Goal: Task Accomplishment & Management: Manage account settings

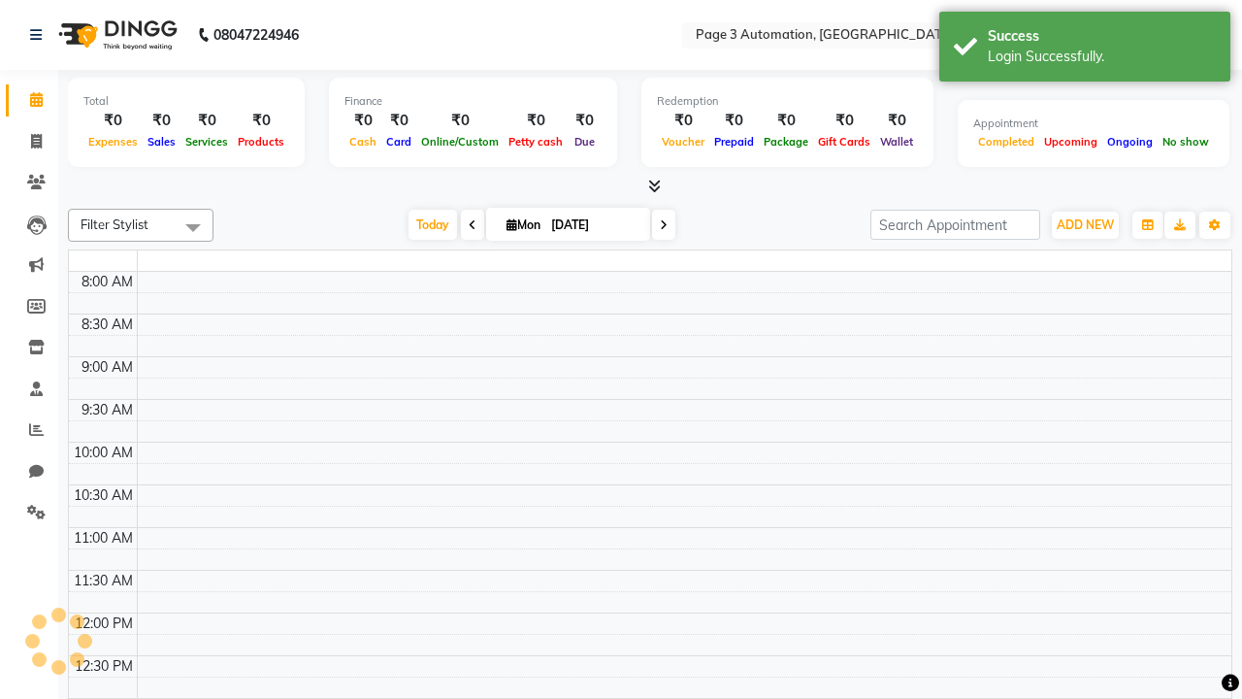
select select "en"
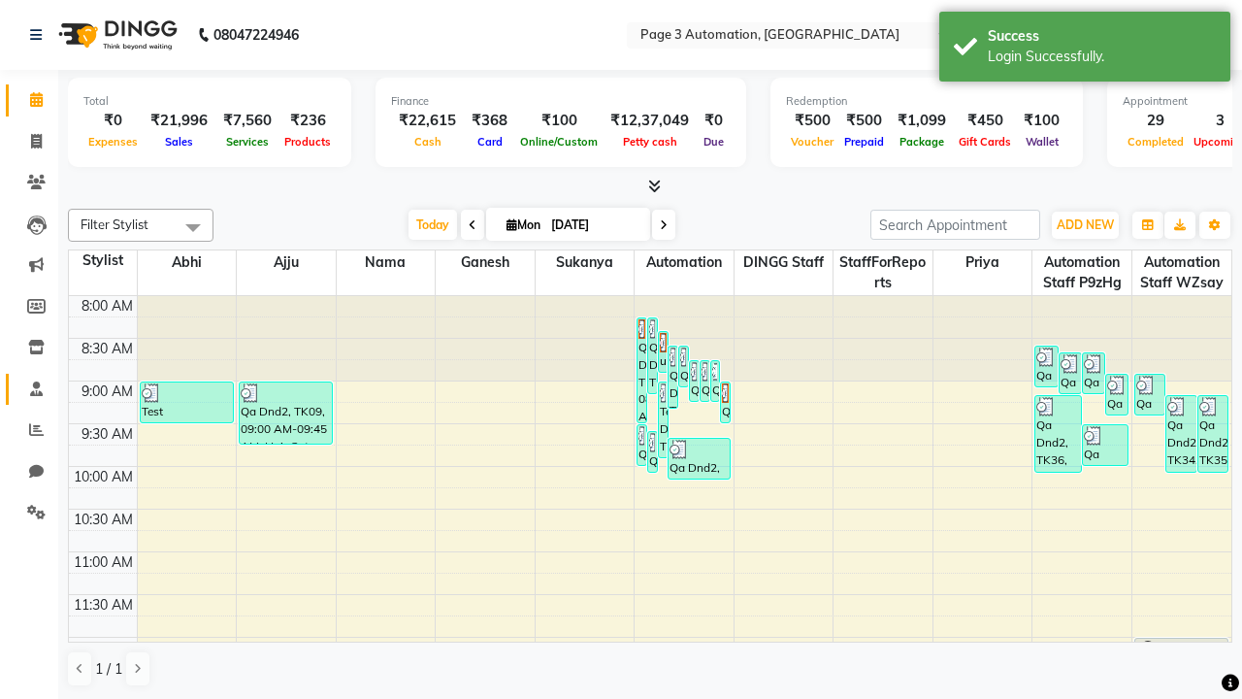
click at [29, 388] on span at bounding box center [36, 389] width 34 height 22
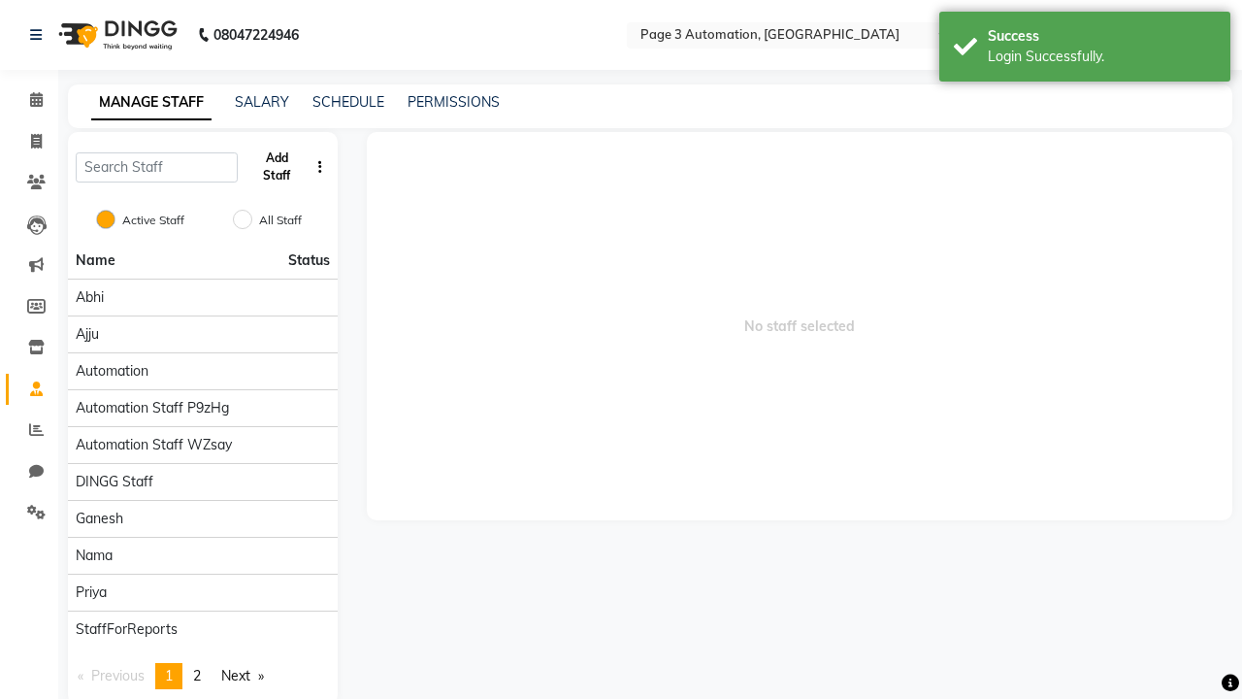
click at [277, 167] on button "Add Staff" at bounding box center [276, 167] width 63 height 50
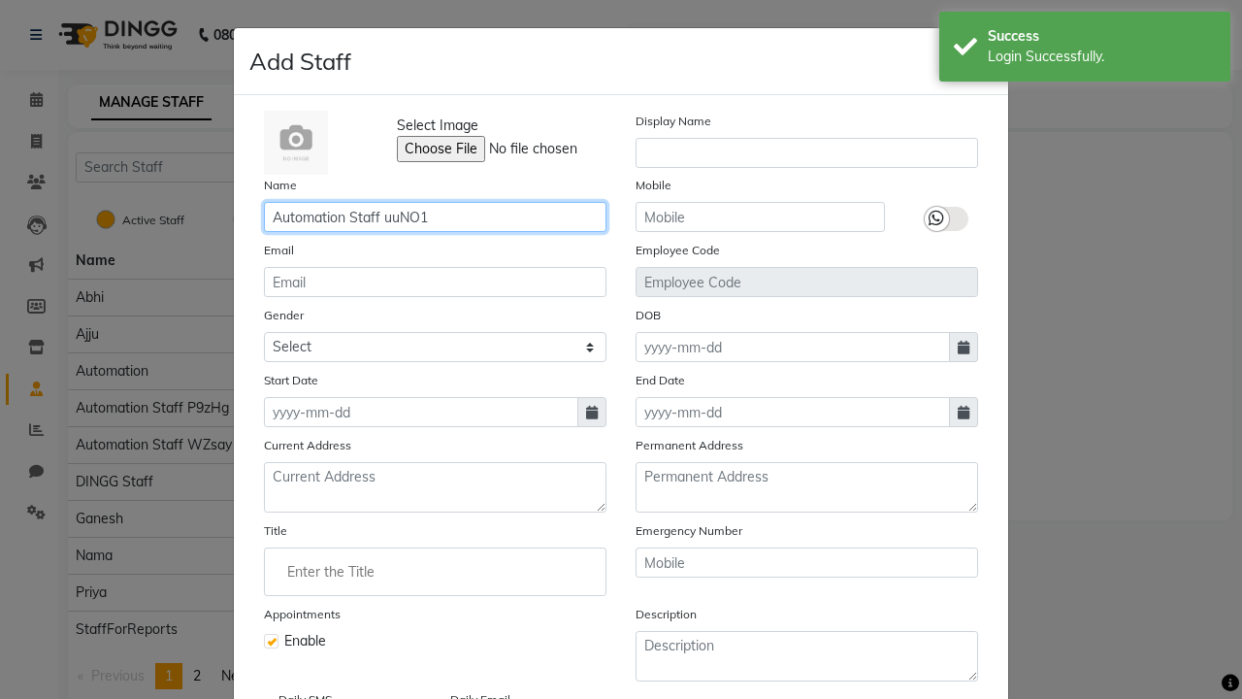
type input "Automation Staff uuNO1"
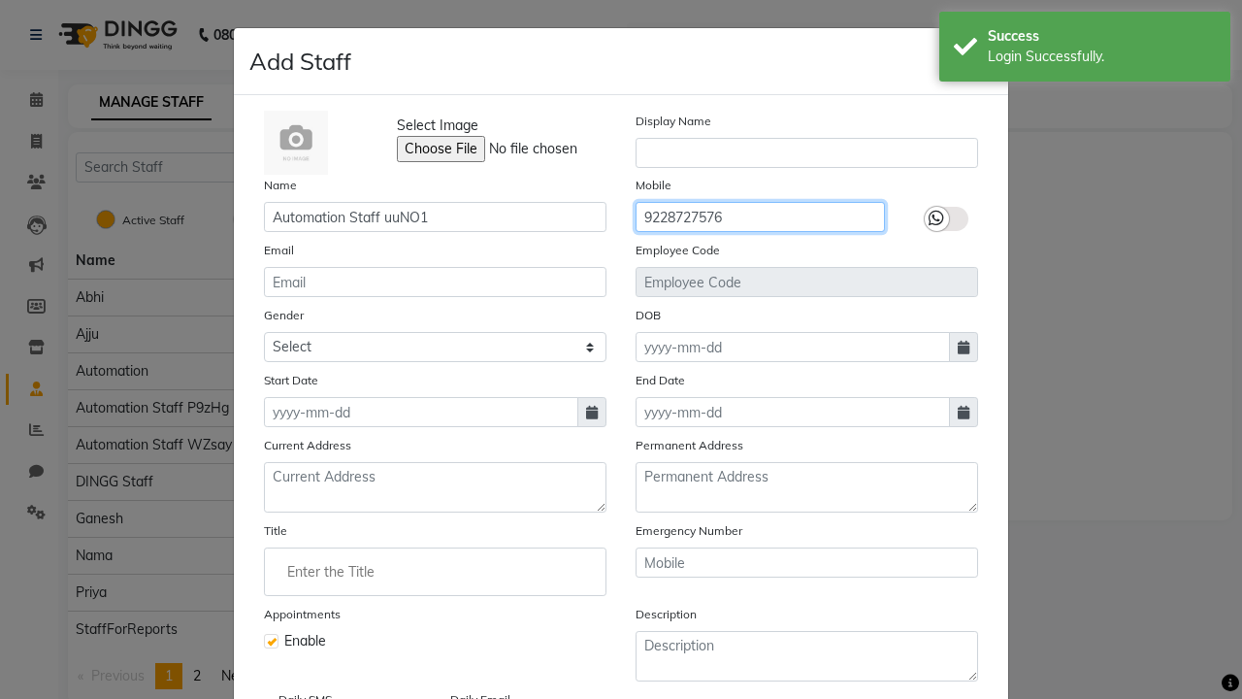
type input "9228727576"
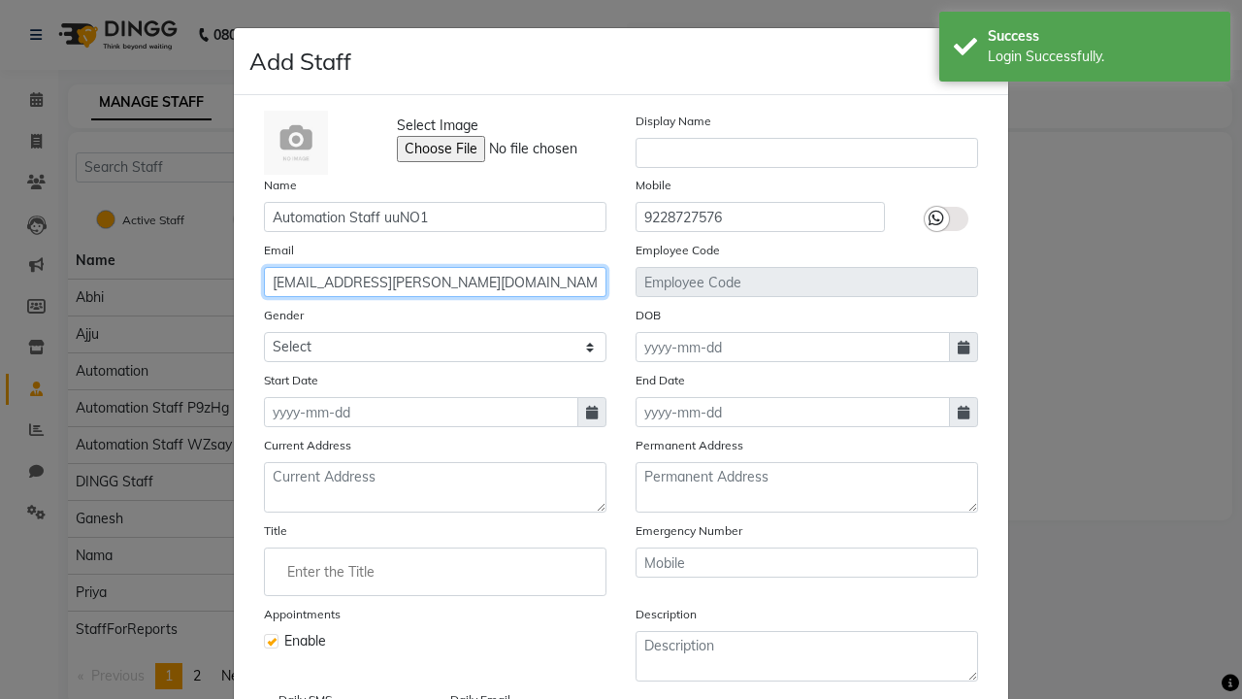
type input "[EMAIL_ADDRESS][PERSON_NAME][DOMAIN_NAME]"
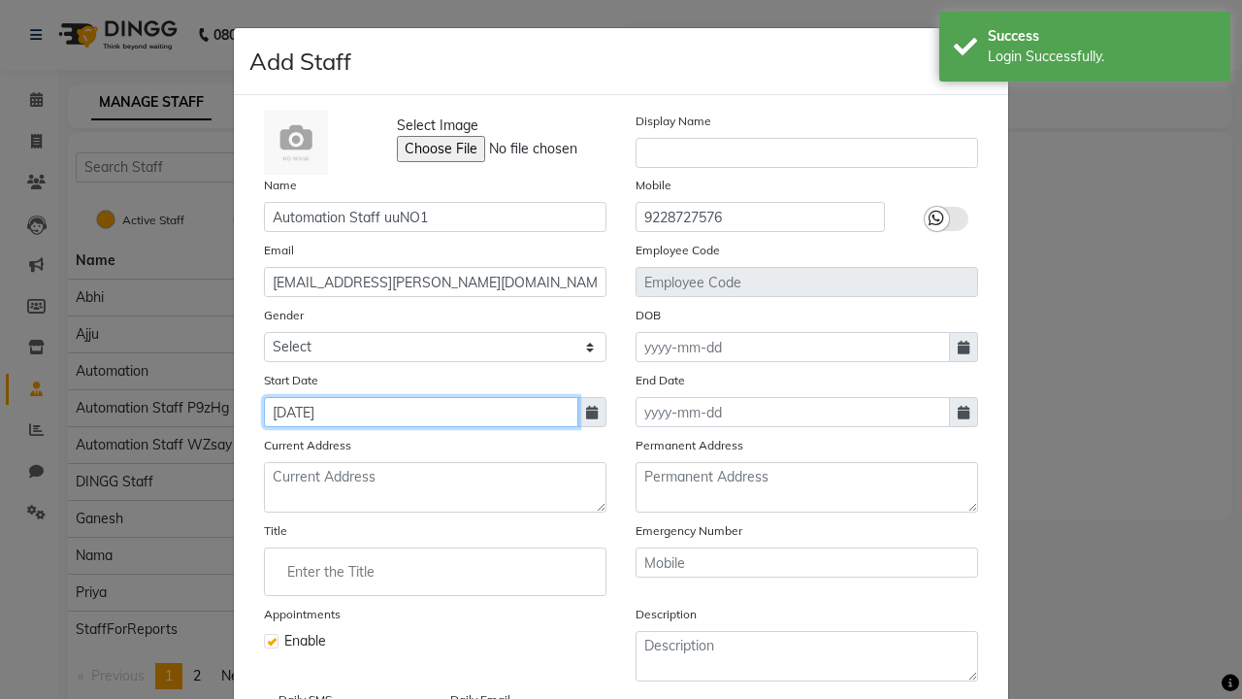
type input "[DATE]"
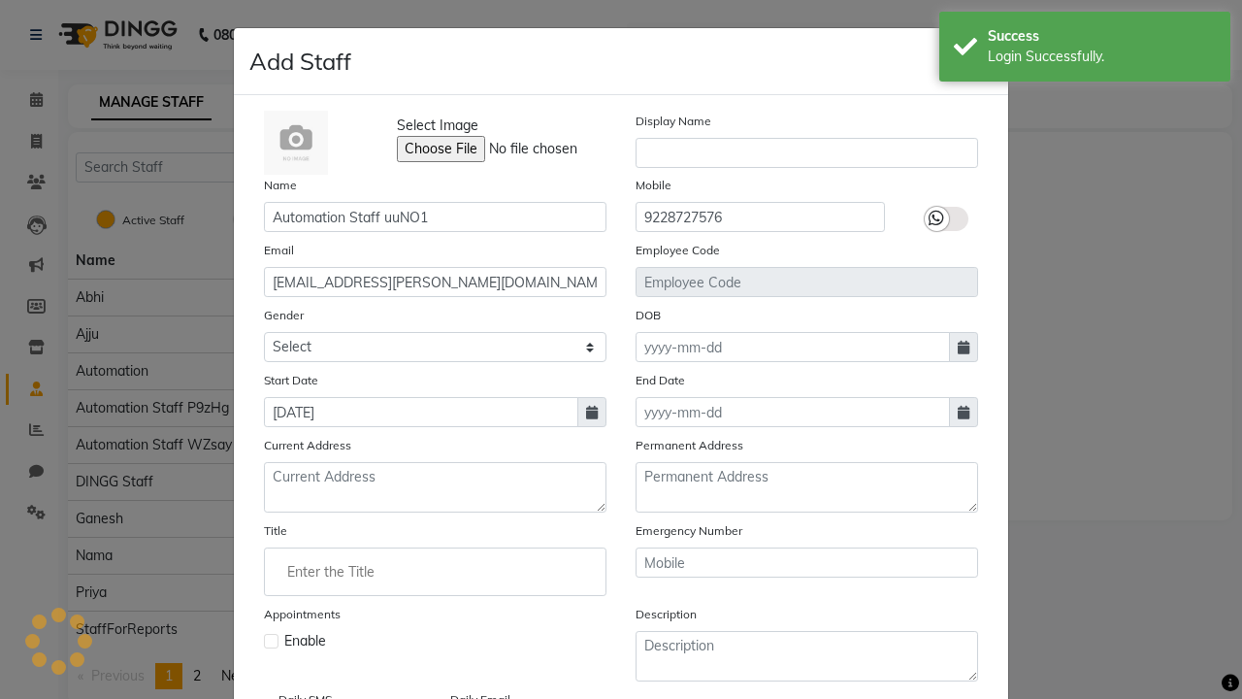
scroll to position [157, 0]
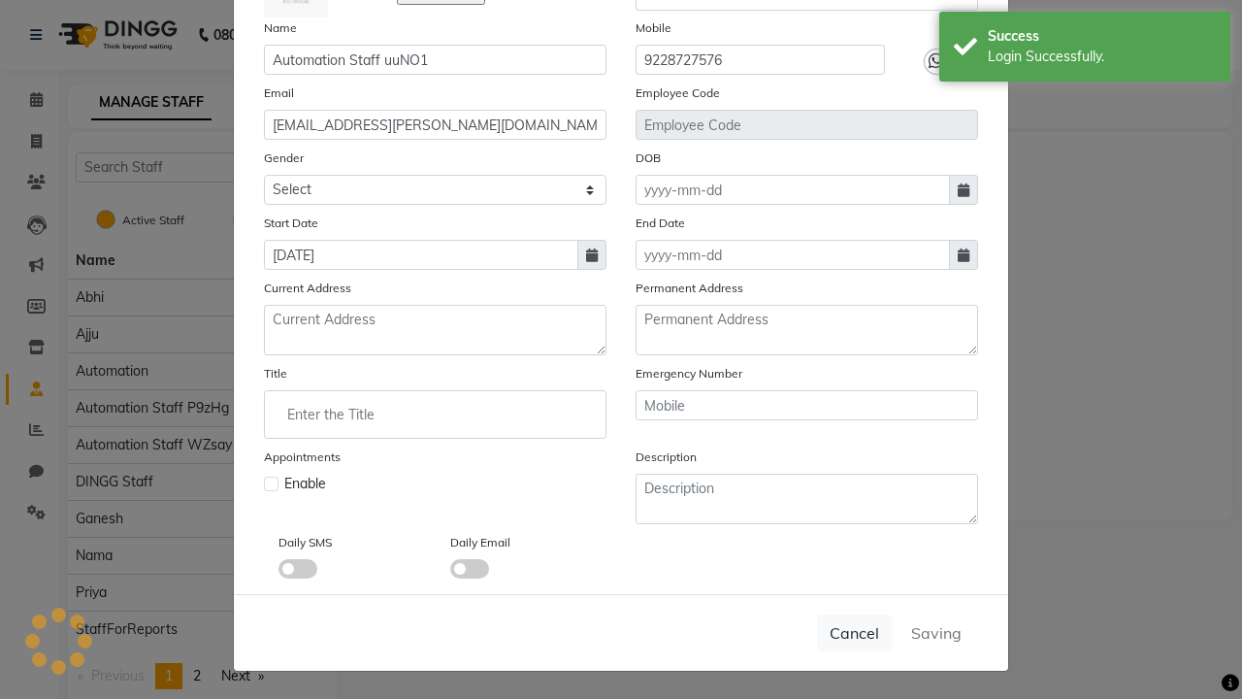
checkbox input "false"
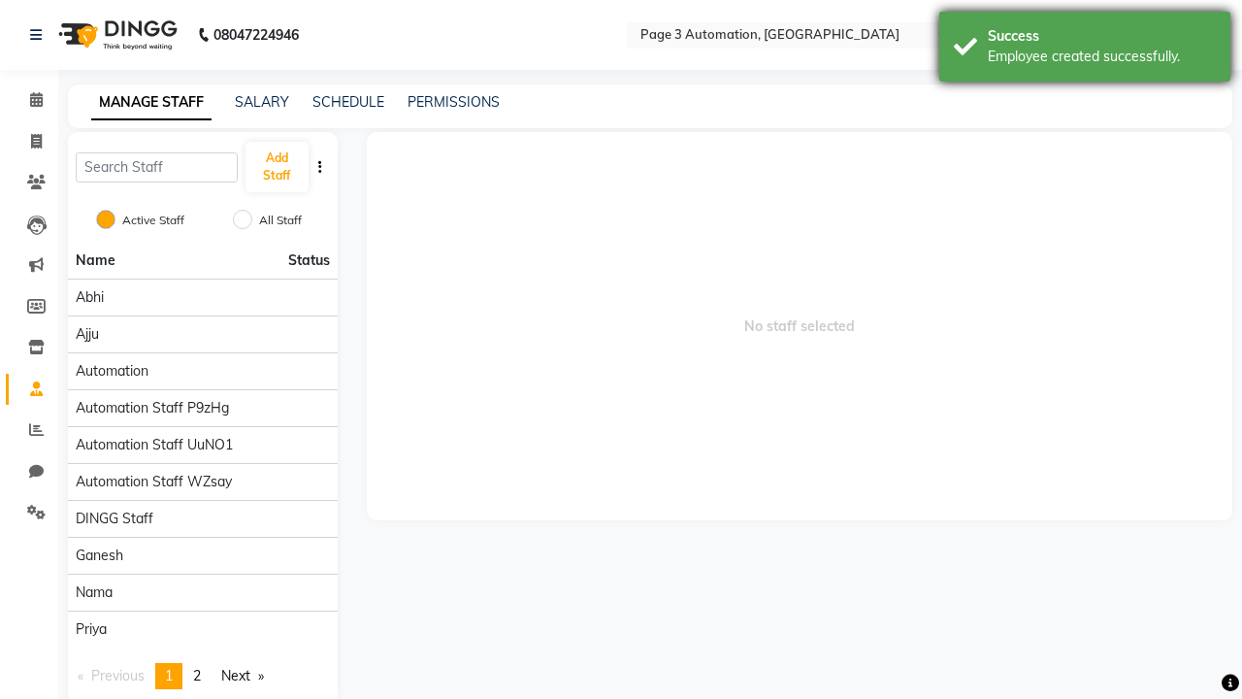
click at [1085, 49] on div "Employee created successfully." at bounding box center [1102, 57] width 228 height 20
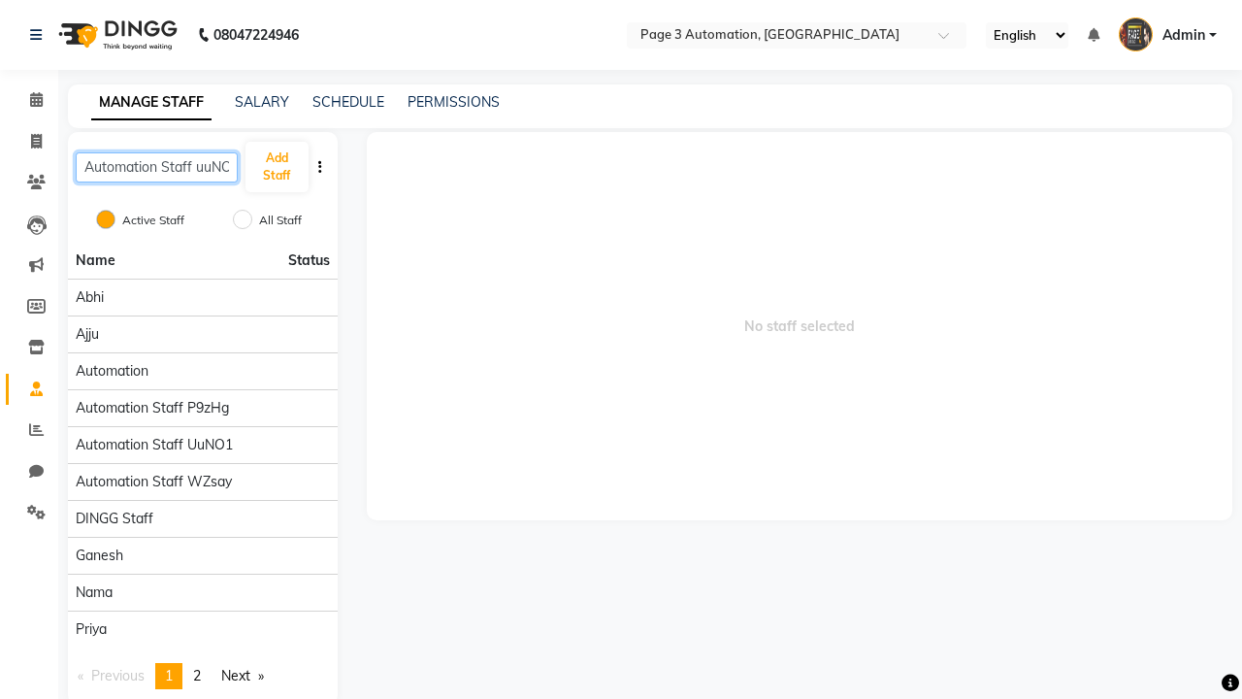
scroll to position [0, 11]
type input "Automation Staff uuNO1"
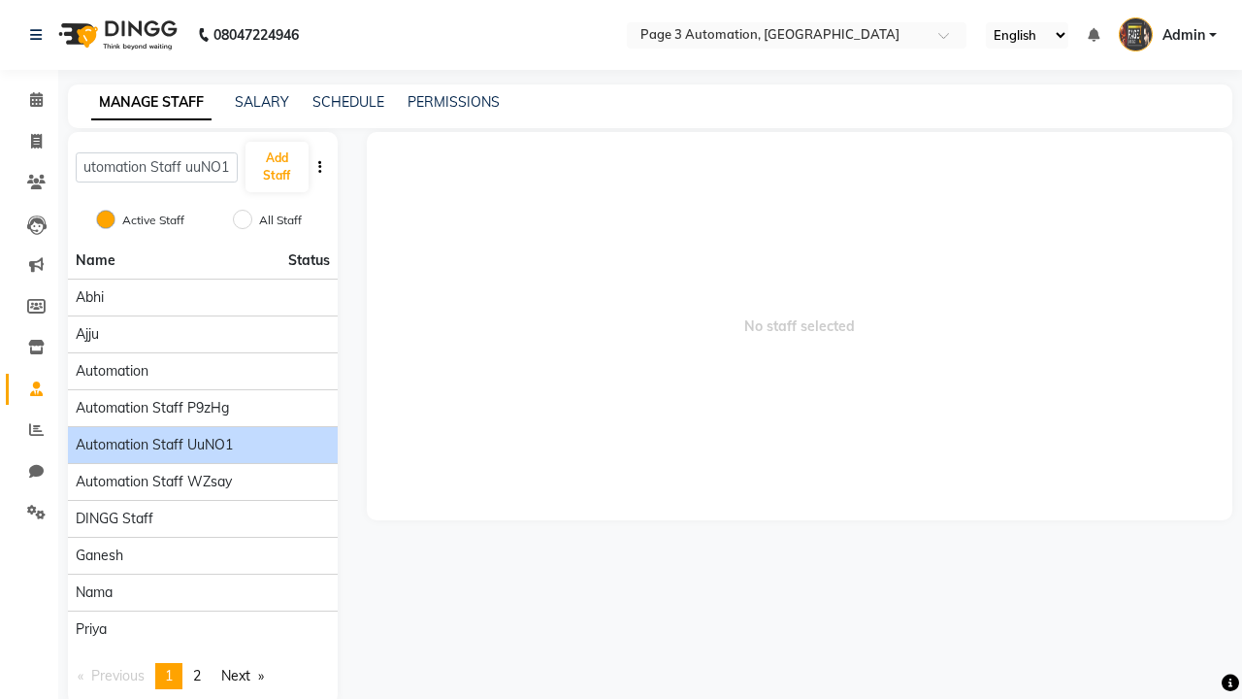
click at [202, 435] on span "Automation Staff uuNO1" at bounding box center [154, 445] width 157 height 20
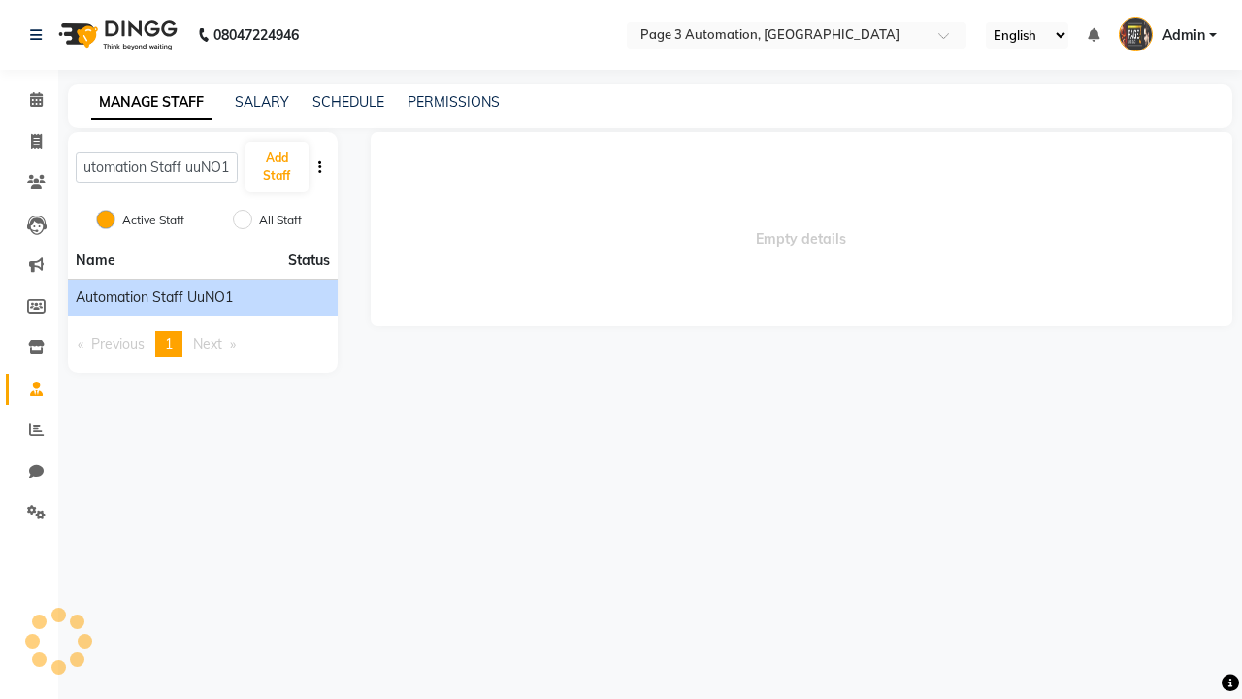
scroll to position [0, 0]
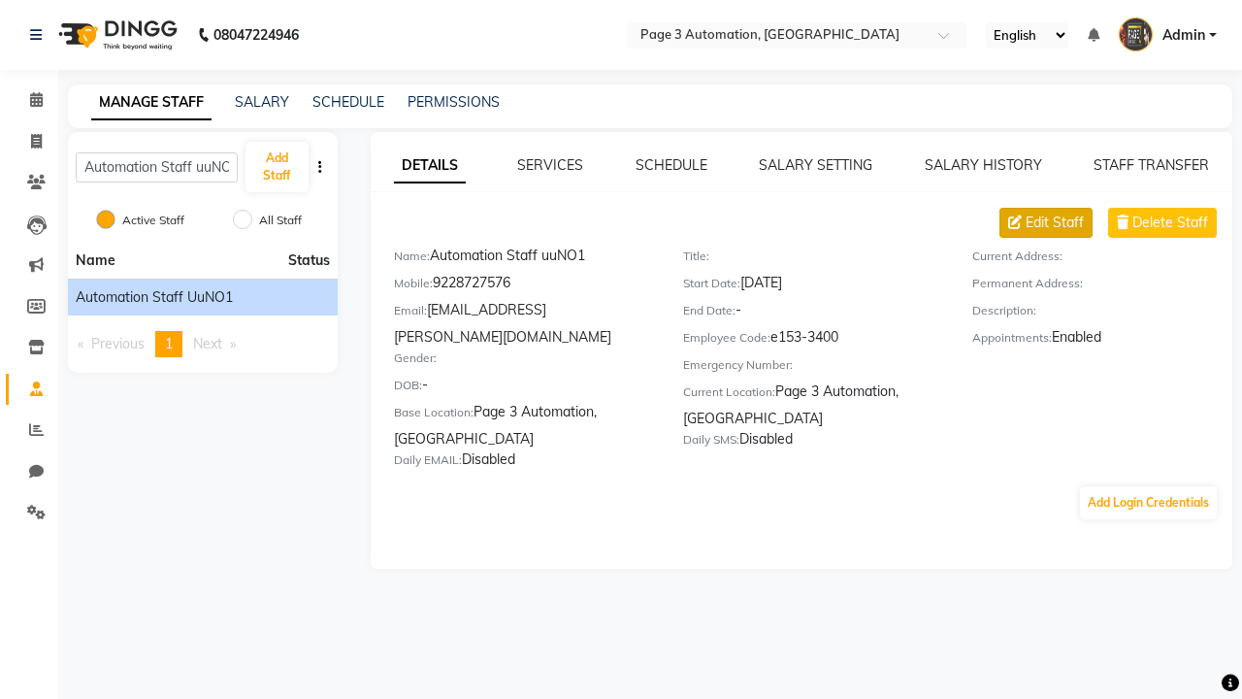
click at [1055, 222] on span "Edit Staff" at bounding box center [1054, 222] width 58 height 20
select select "[DEMOGRAPHIC_DATA]"
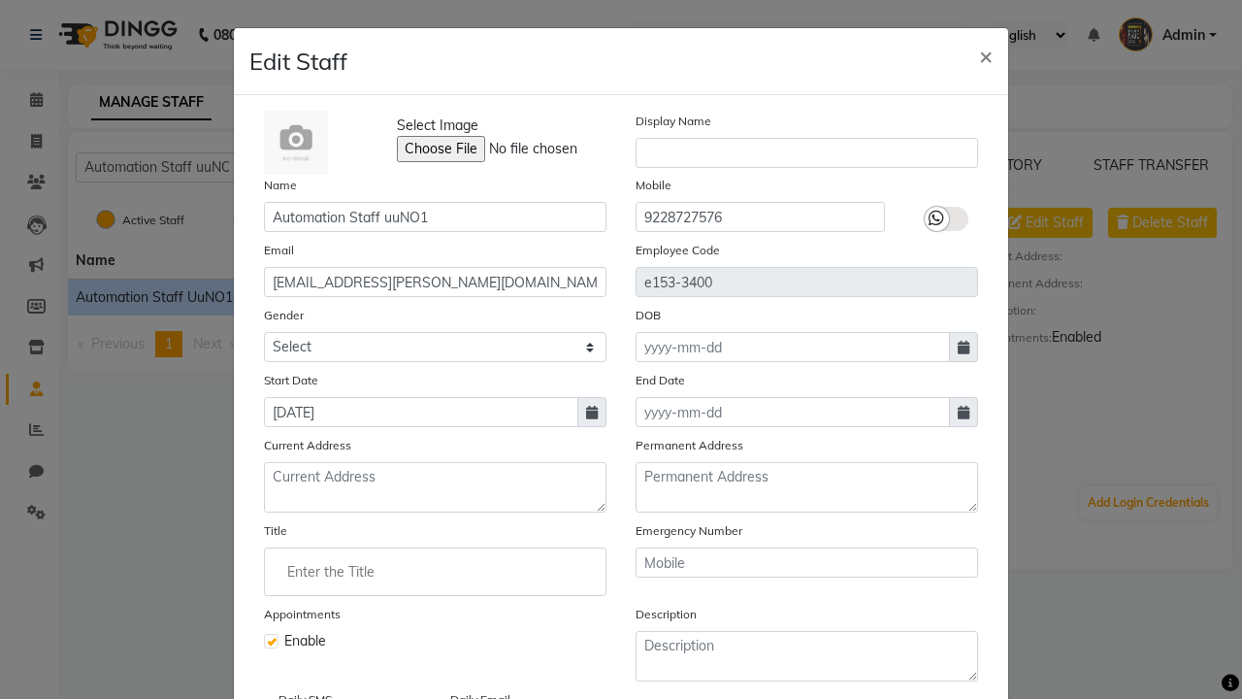
select select
checkbox input "false"
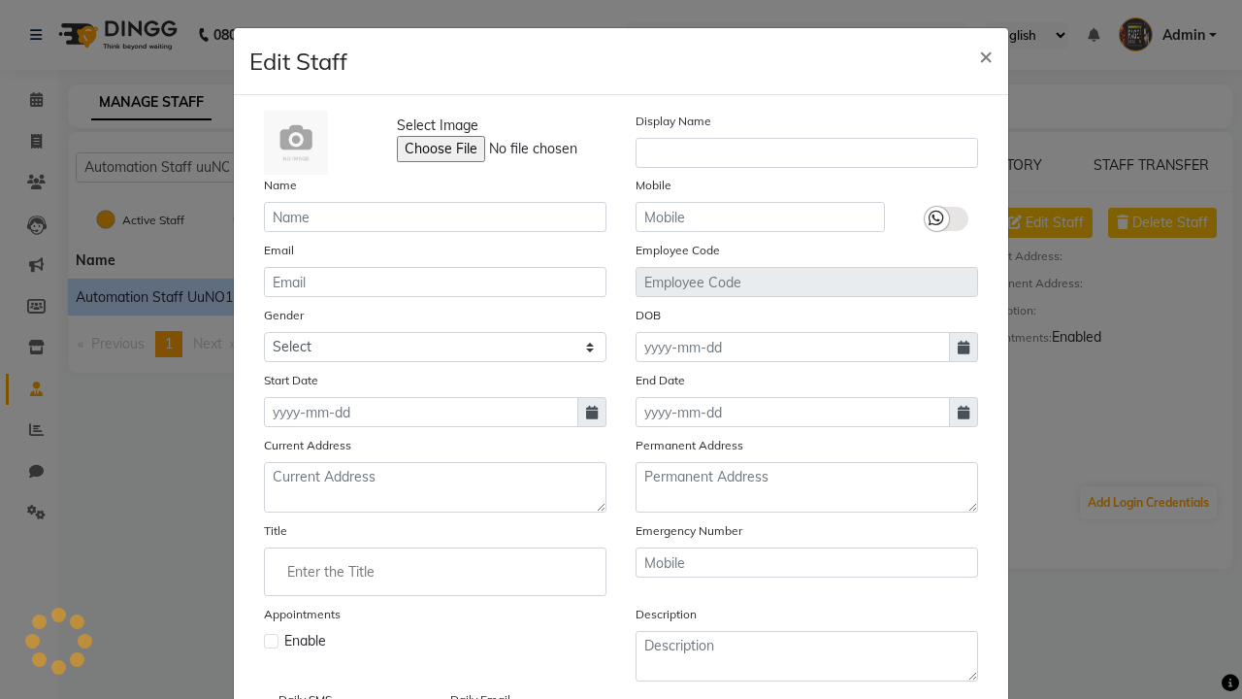
scroll to position [109, 0]
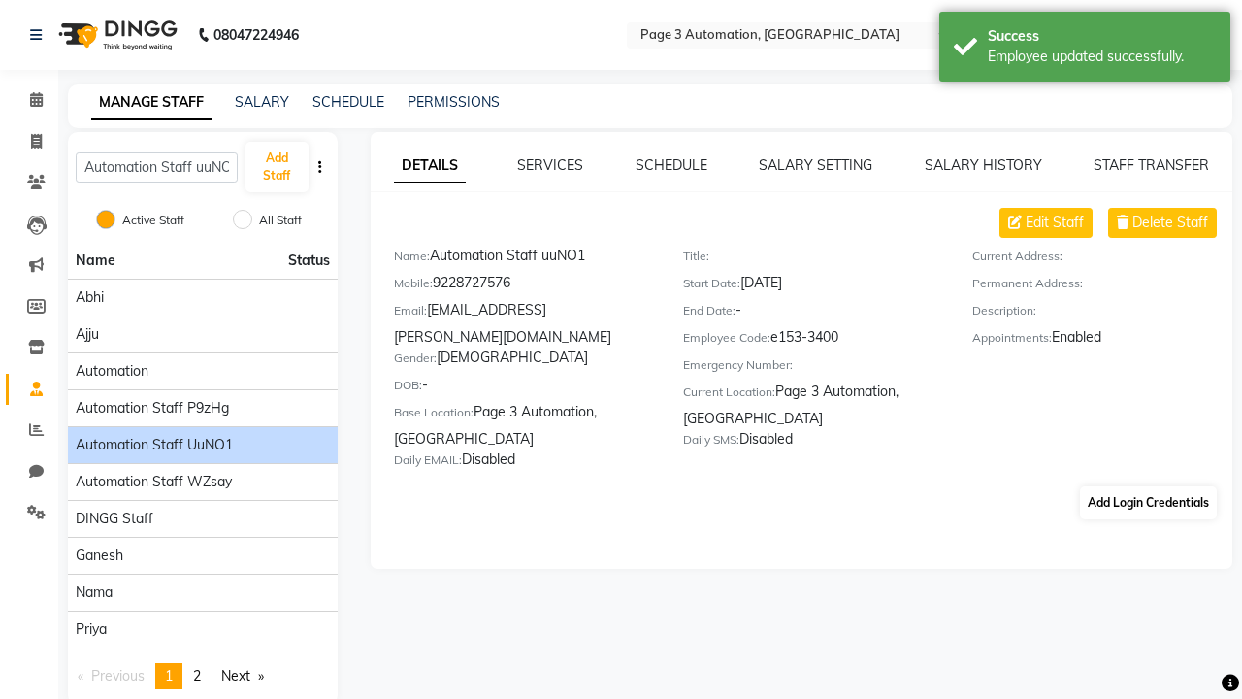
click at [1085, 49] on div "Employee updated successfully." at bounding box center [1102, 57] width 228 height 20
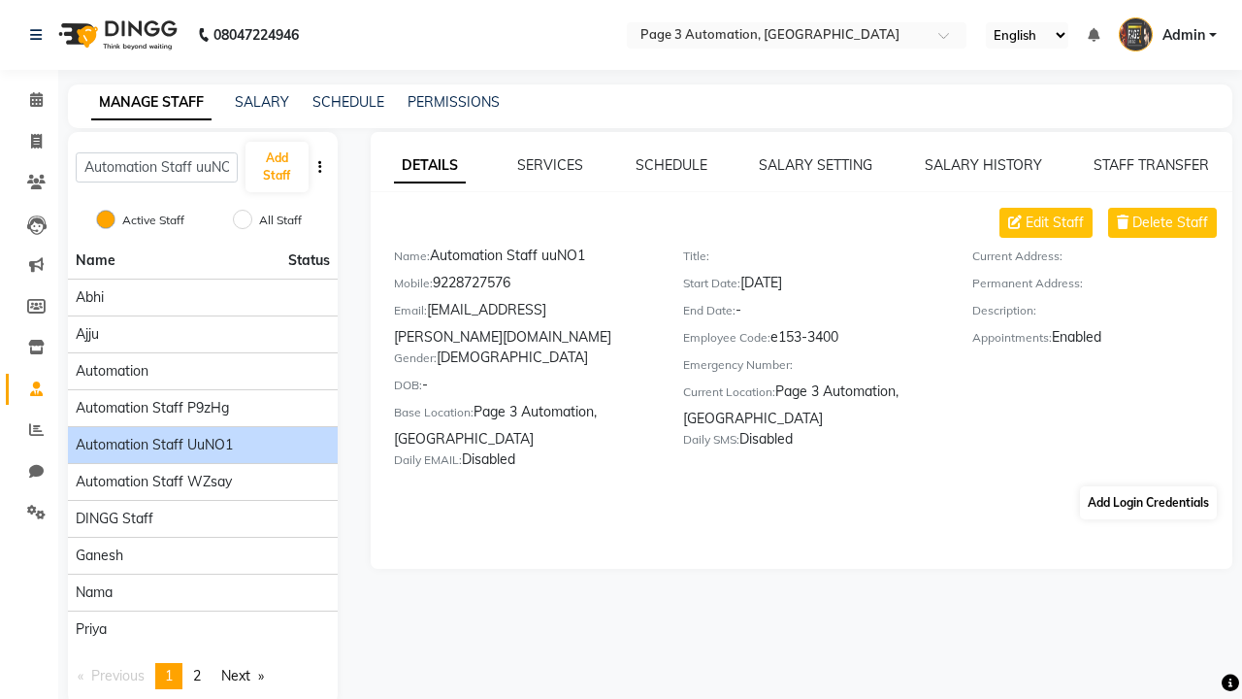
click at [1148, 486] on button "Add Login Credentials" at bounding box center [1148, 502] width 137 height 33
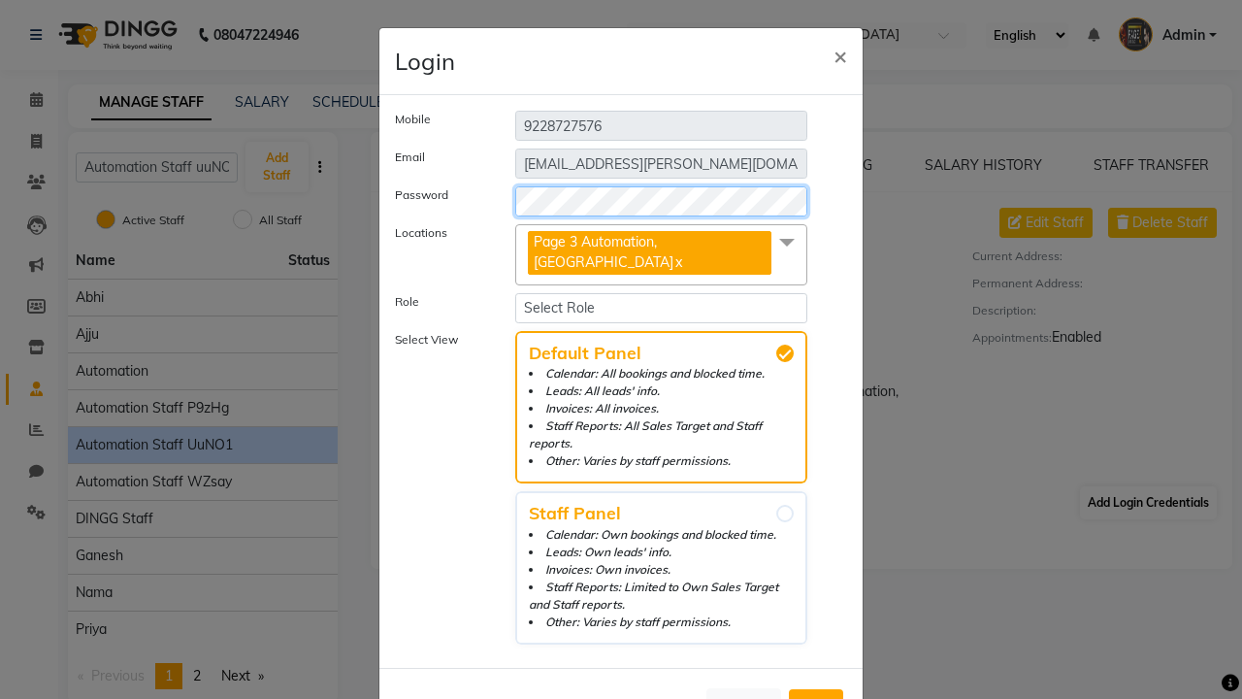
select select "4944"
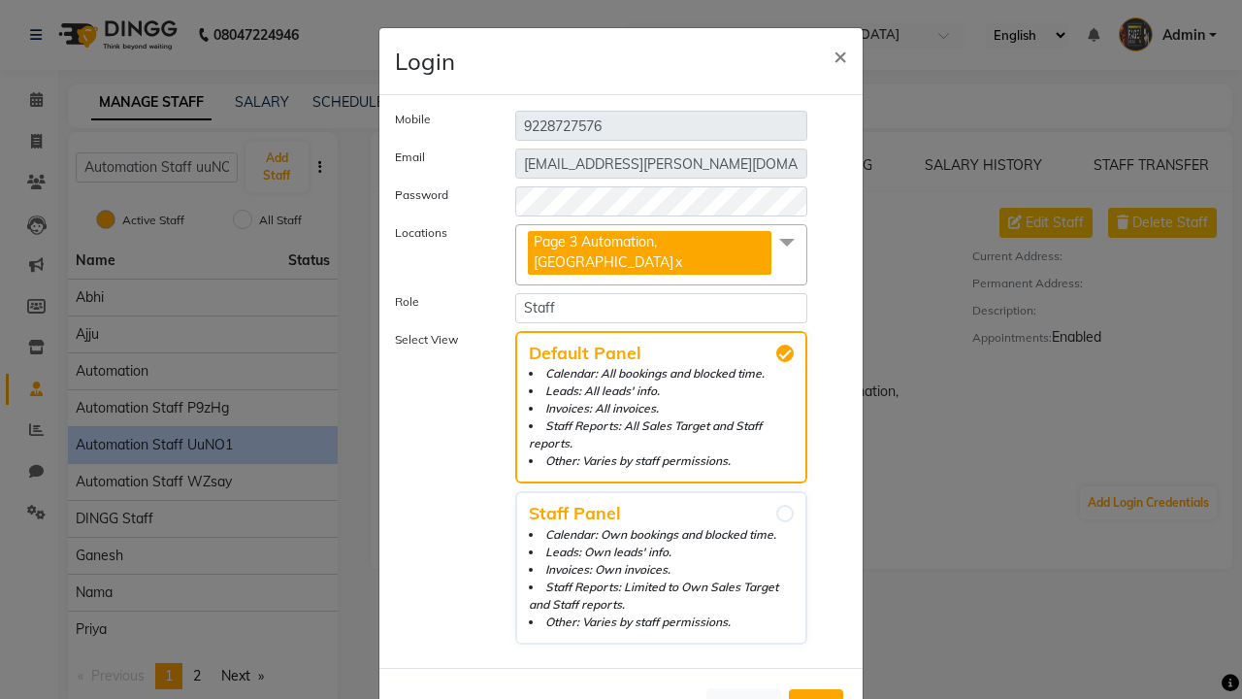
click at [816, 697] on span "Add" at bounding box center [815, 706] width 31 height 19
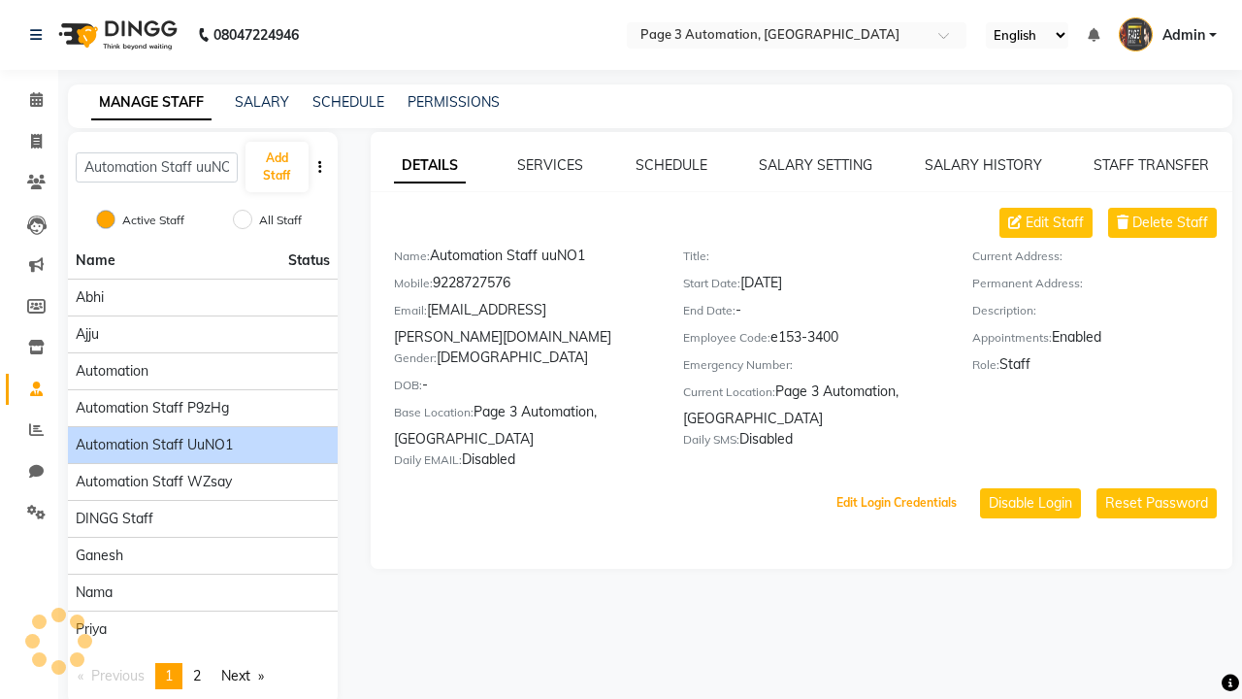
scroll to position [48, 0]
click at [896, 486] on button "Edit Login Credentials" at bounding box center [897, 502] width 136 height 33
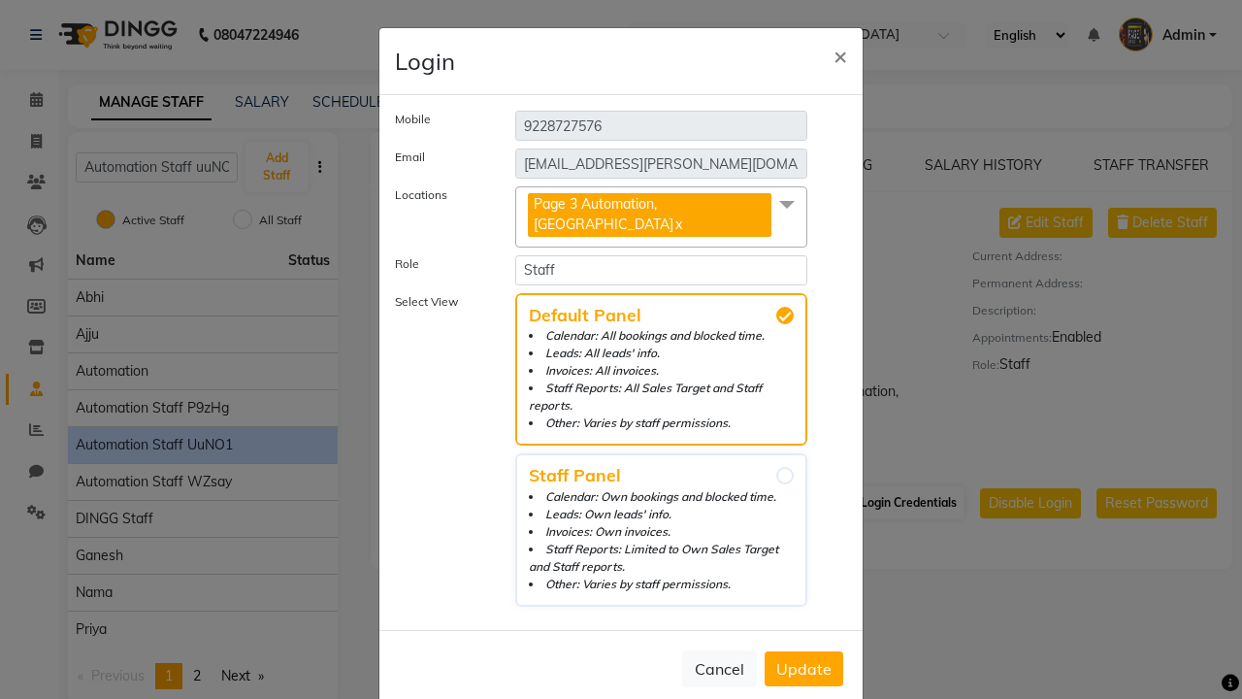
select select "5477"
click at [803, 659] on span "Update" at bounding box center [803, 668] width 55 height 19
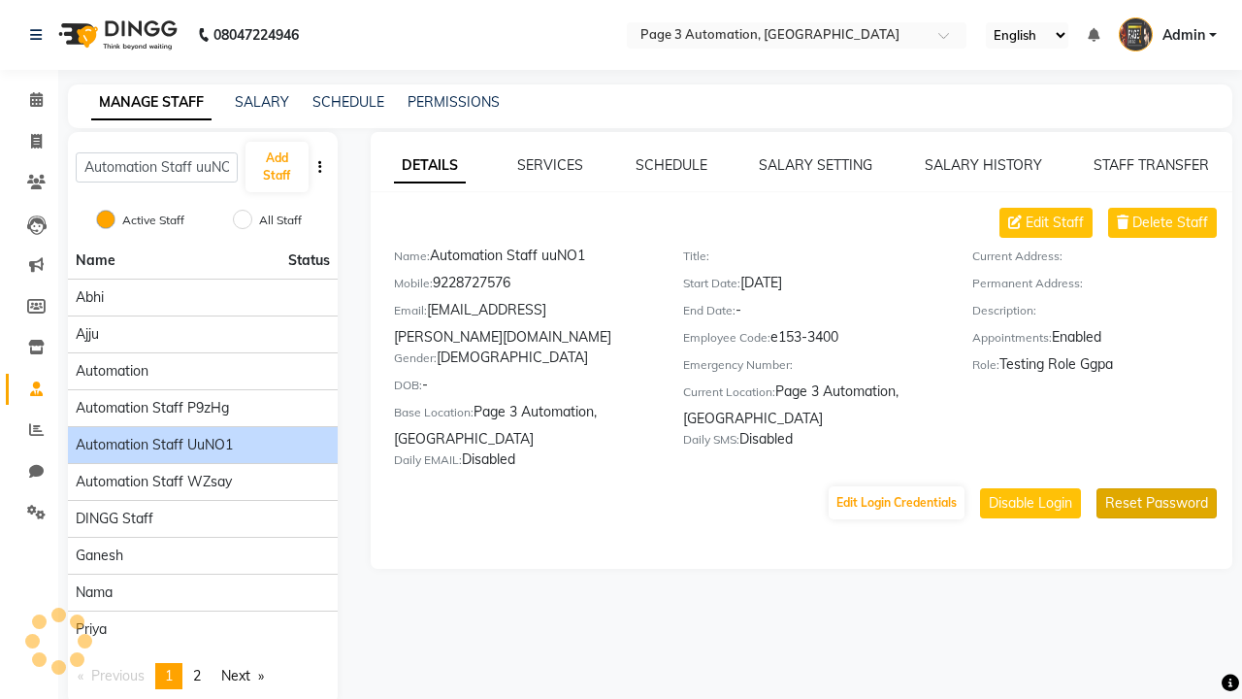
click at [1156, 488] on button "Reset Password" at bounding box center [1156, 503] width 120 height 30
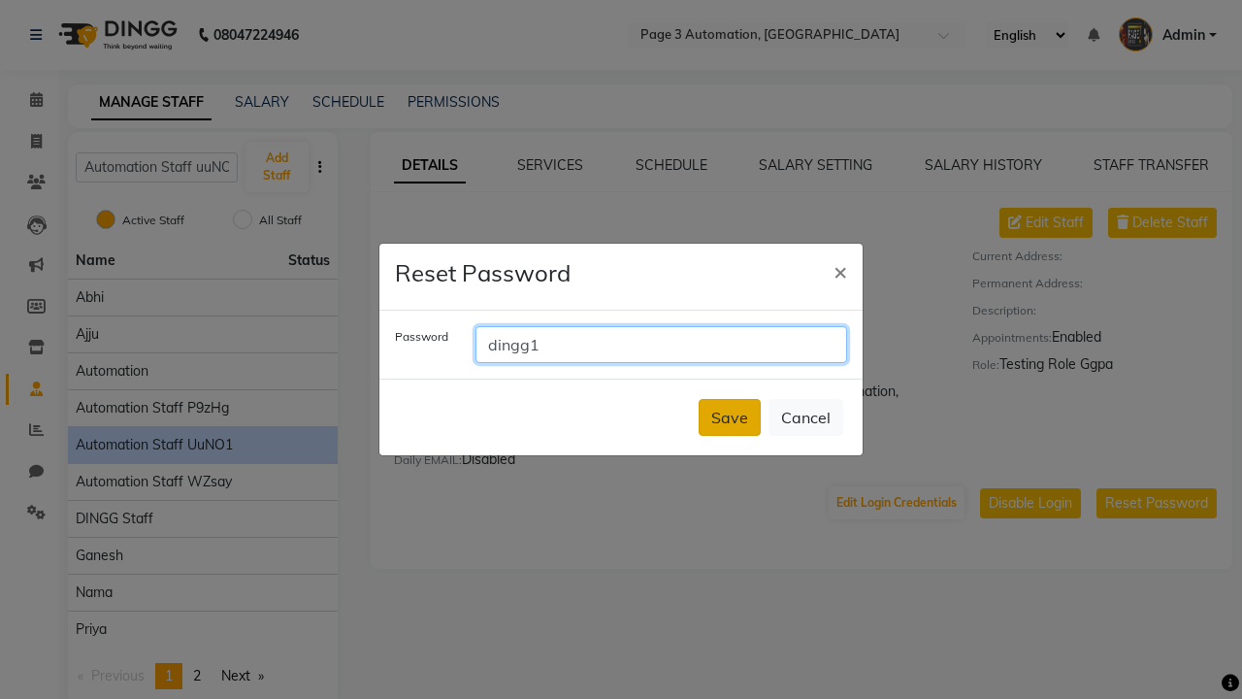
type input "dingg1"
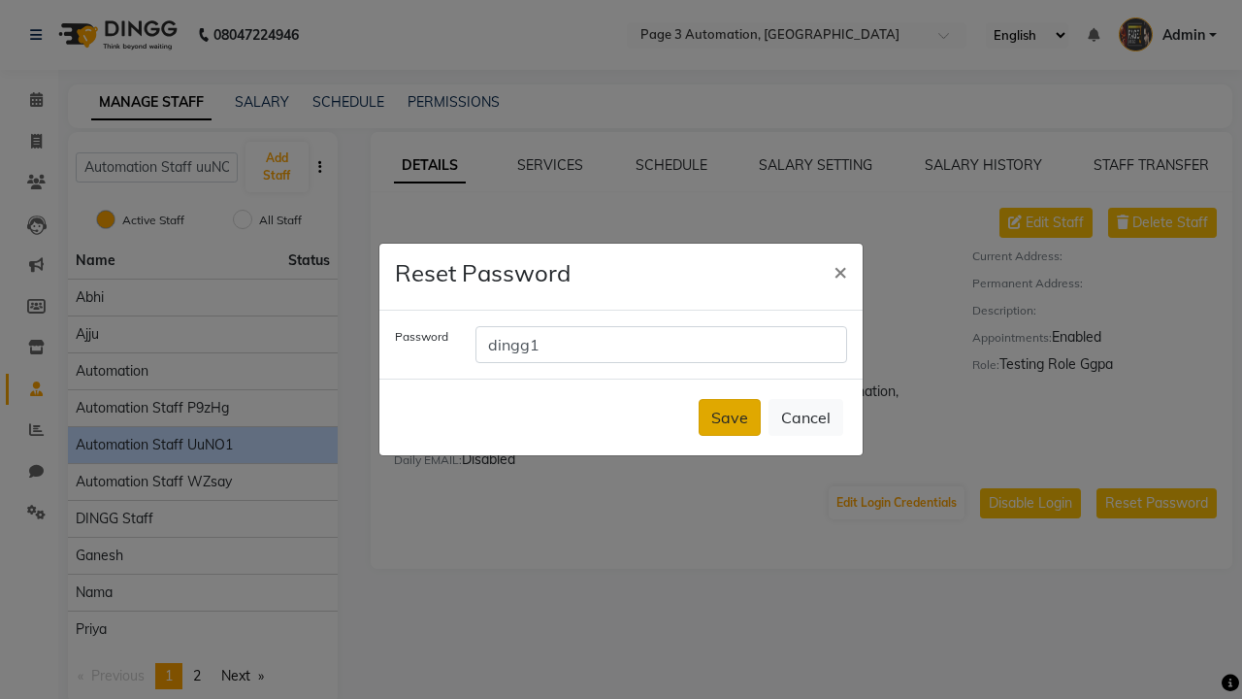
click at [730, 417] on button "Save" at bounding box center [730, 417] width 62 height 37
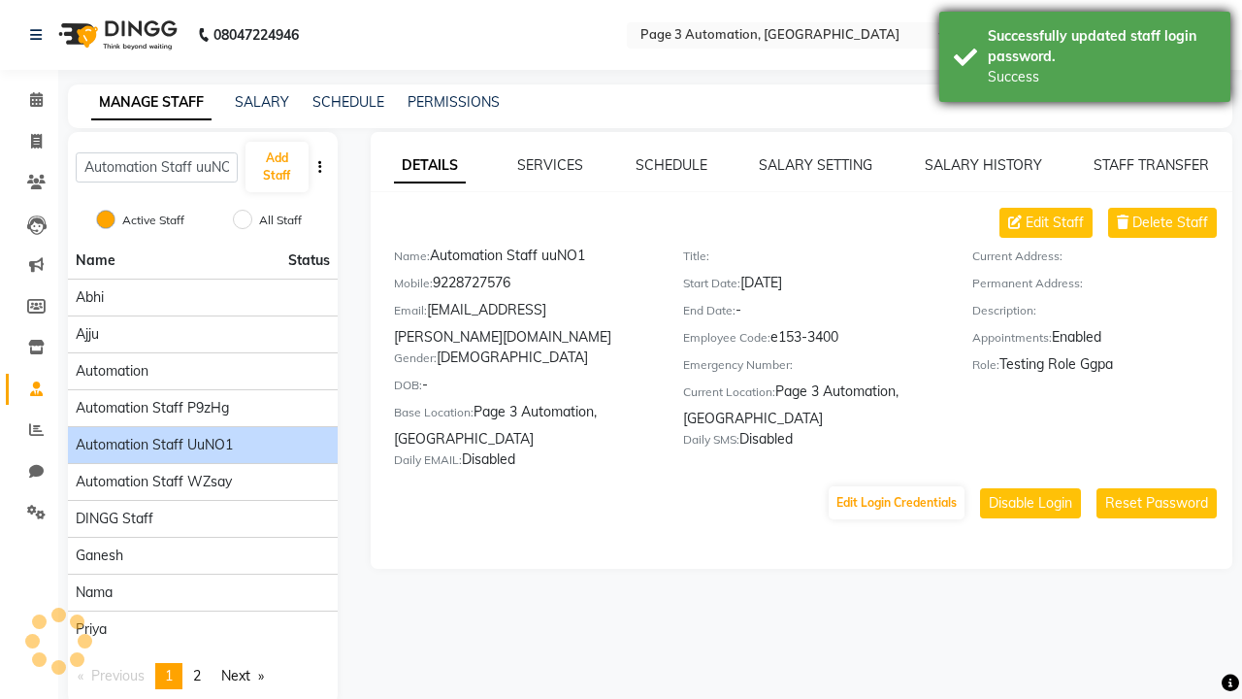
click at [1085, 59] on div "Successfully updated staff login password." at bounding box center [1102, 46] width 228 height 41
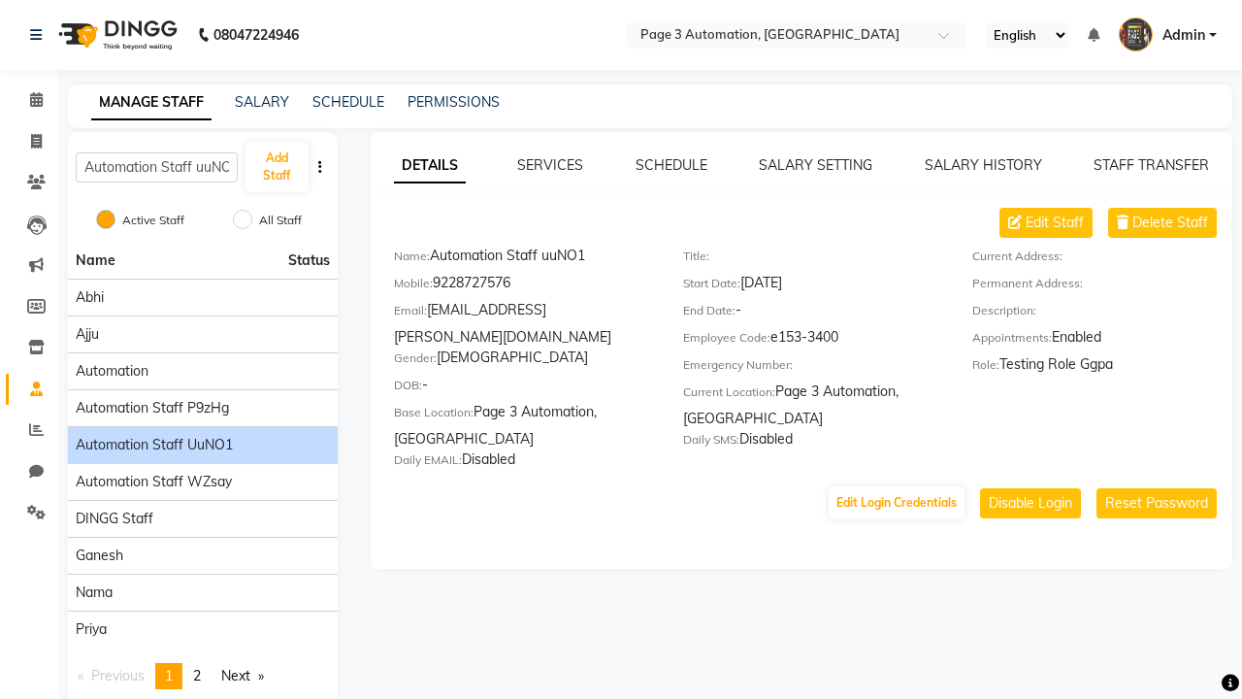
click at [429, 165] on link "DETAILS" at bounding box center [430, 165] width 72 height 35
click at [1170, 222] on span "Delete Staff" at bounding box center [1170, 222] width 76 height 20
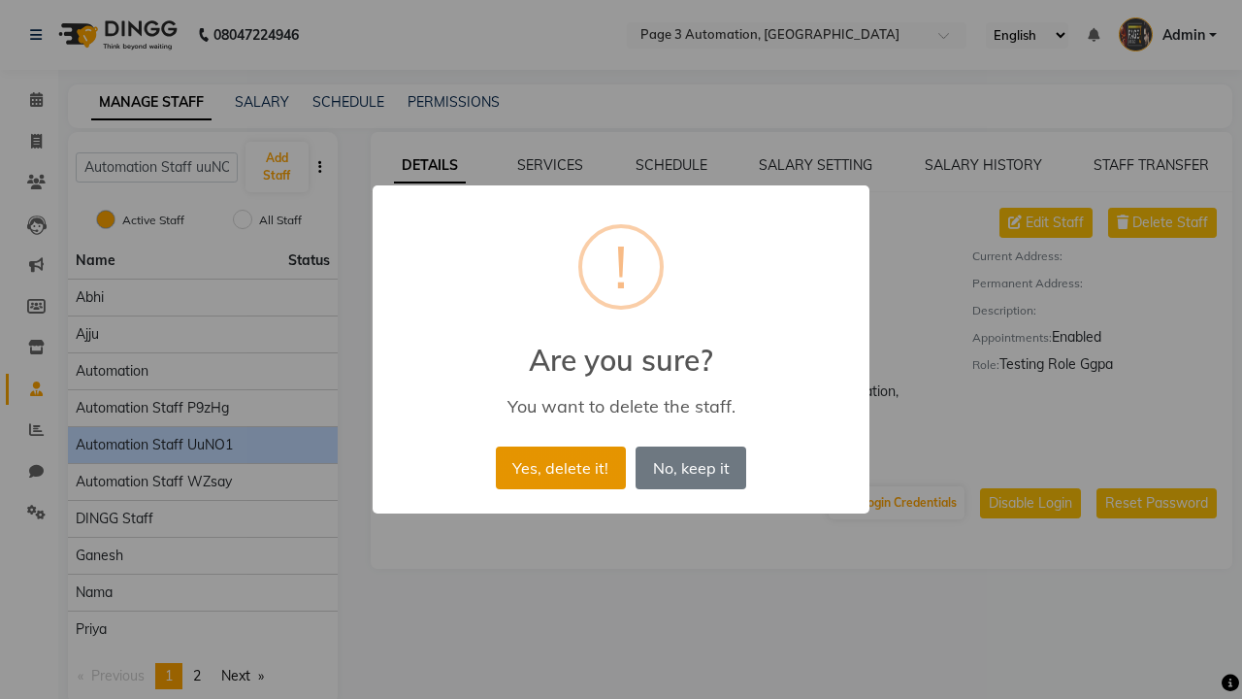
click at [569, 448] on button "Yes, delete it!" at bounding box center [561, 467] width 130 height 43
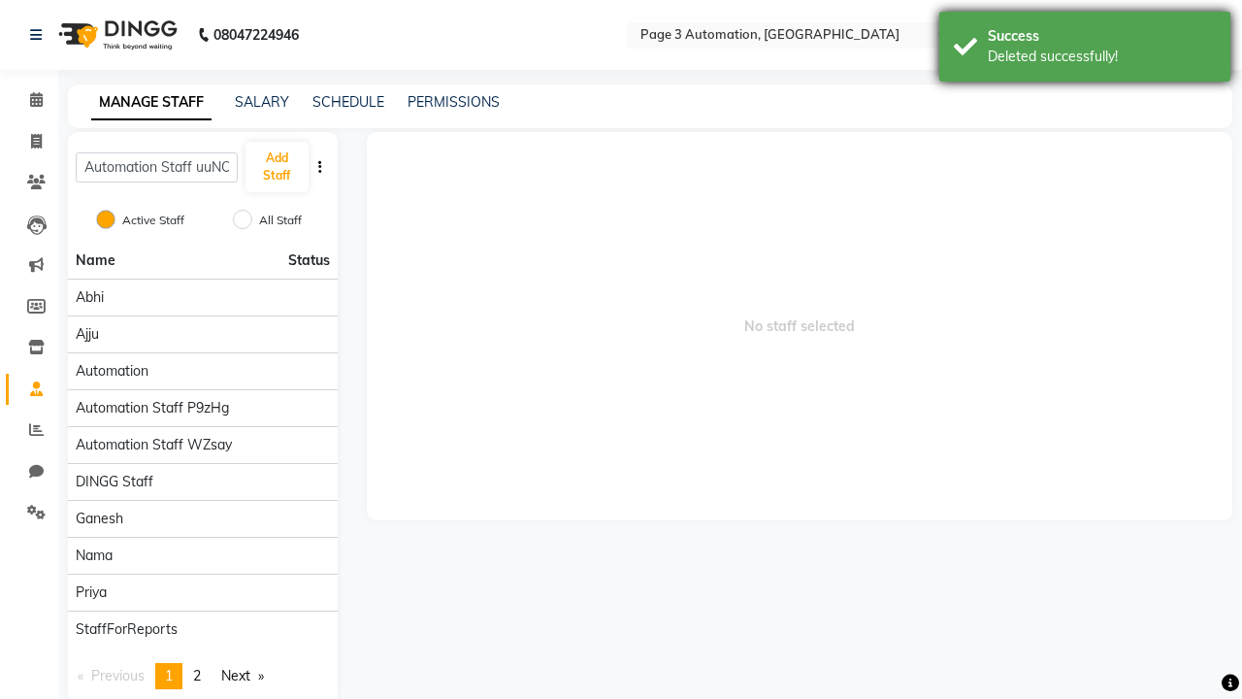
click at [1085, 49] on div "Deleted successfully!" at bounding box center [1102, 57] width 228 height 20
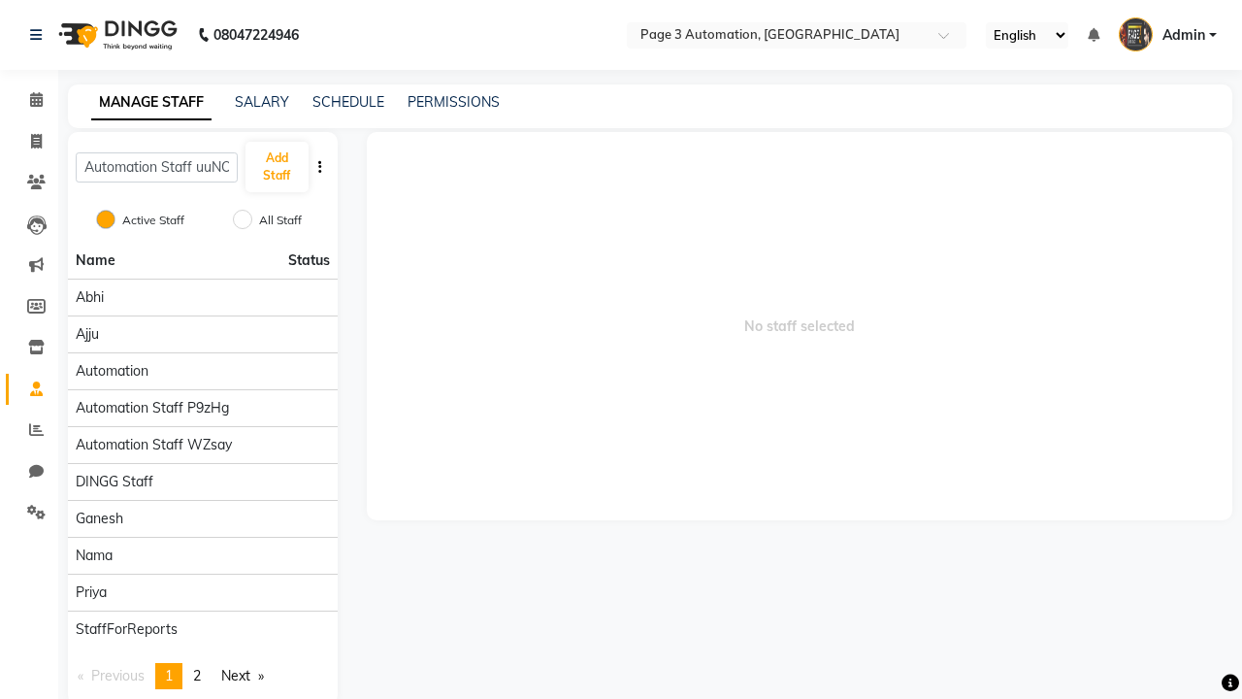
click at [1167, 35] on span "Admin" at bounding box center [1183, 35] width 43 height 20
click at [0, 0] on link "Sign out" at bounding box center [0, 0] width 0 height 0
